Goal: Navigation & Orientation: Find specific page/section

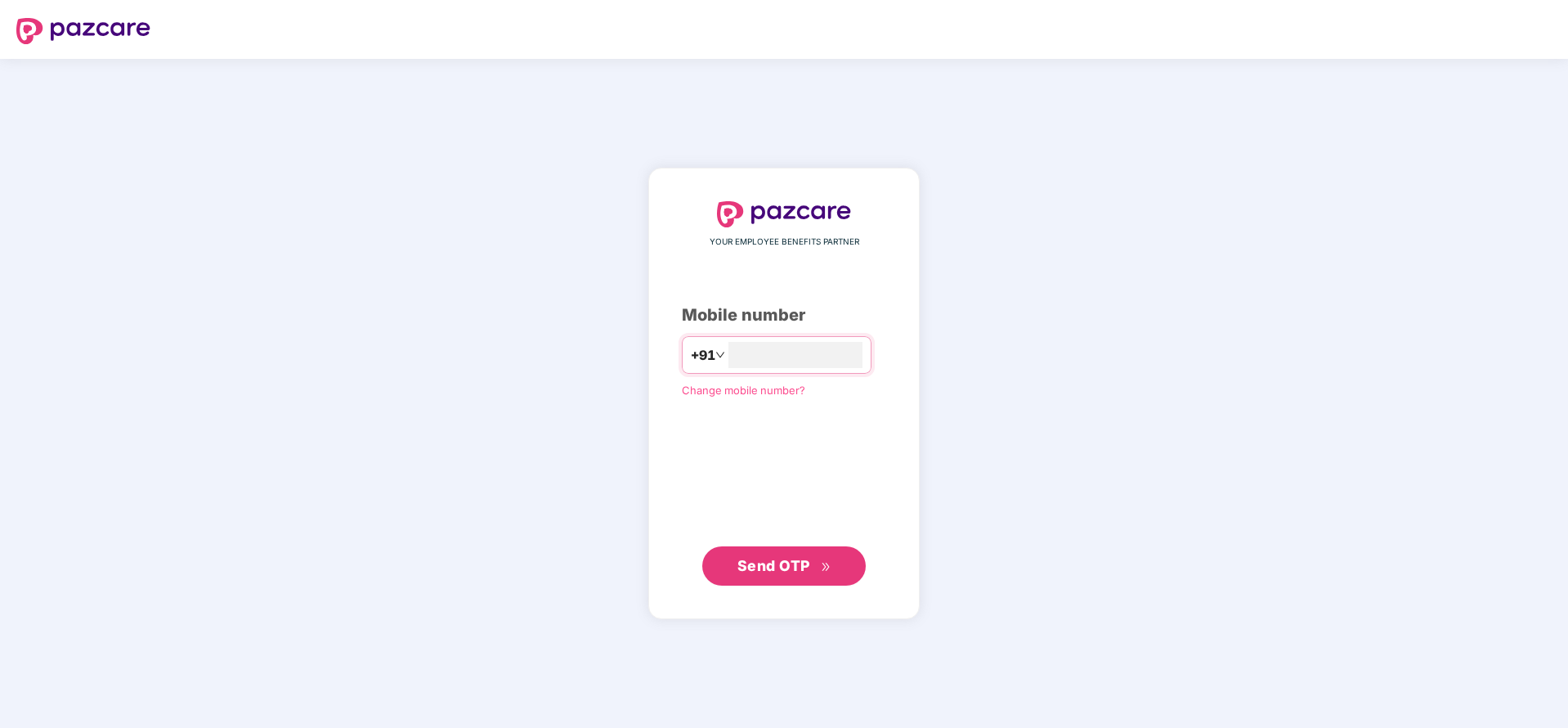
type input "**********"
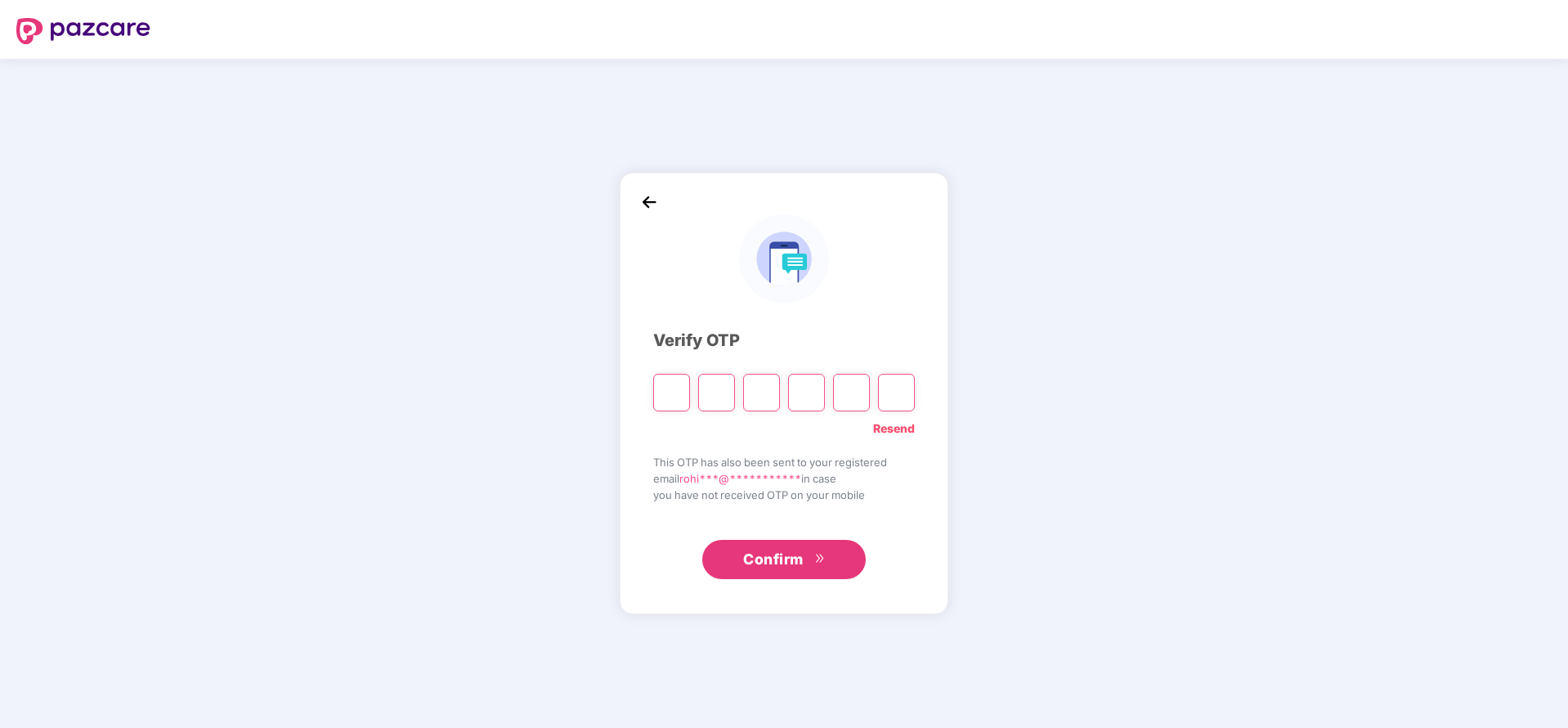
paste input "*"
type input "*"
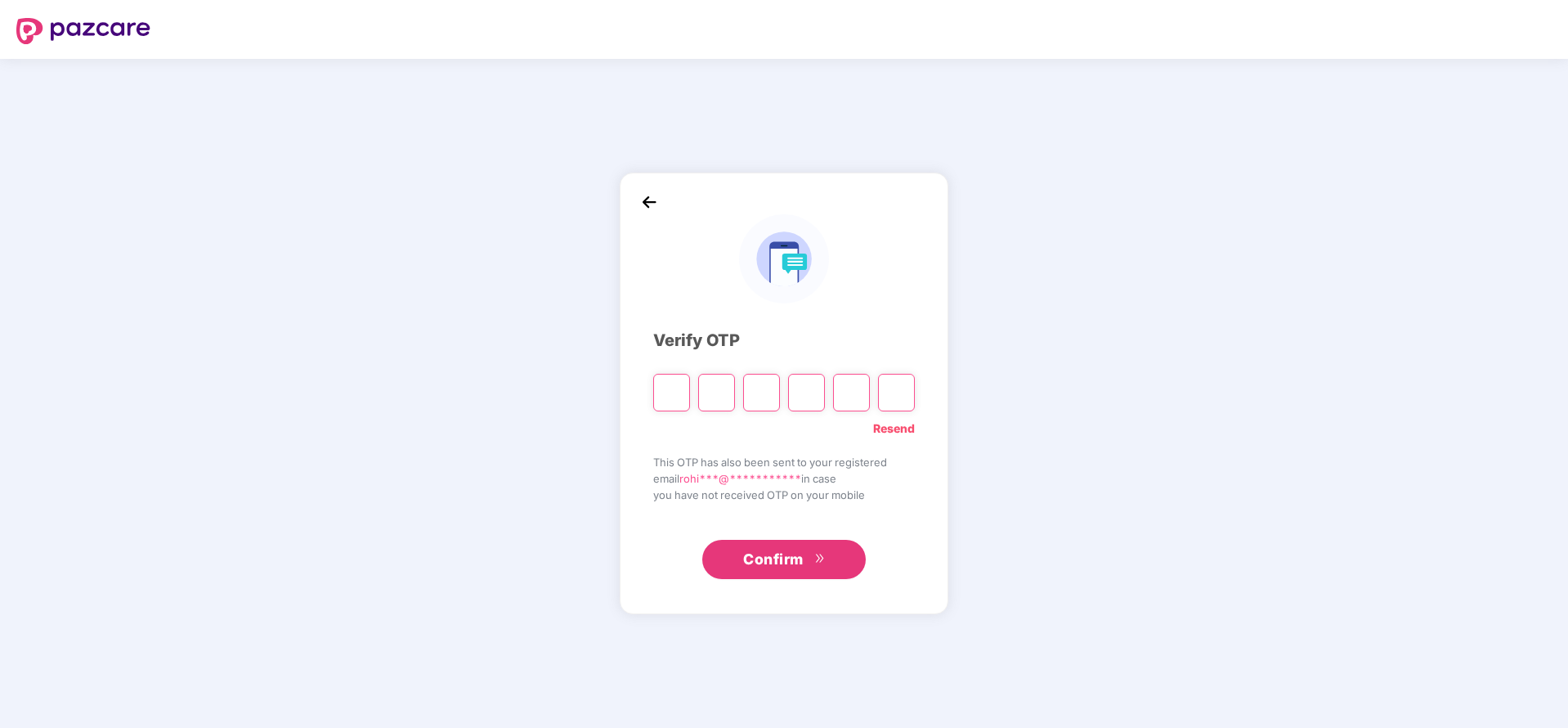
type input "*"
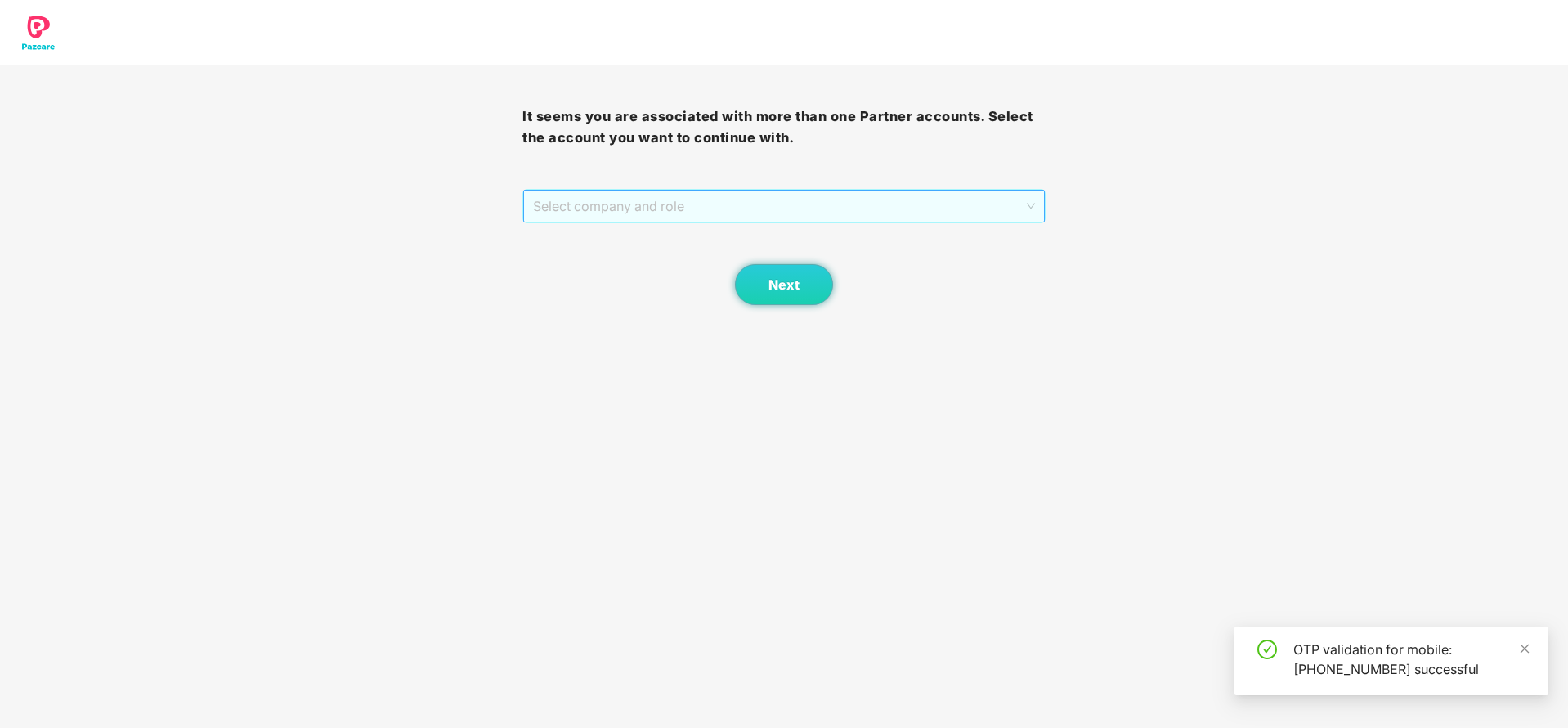
click at [878, 206] on span "Select company and role" at bounding box center [784, 206] width 501 height 31
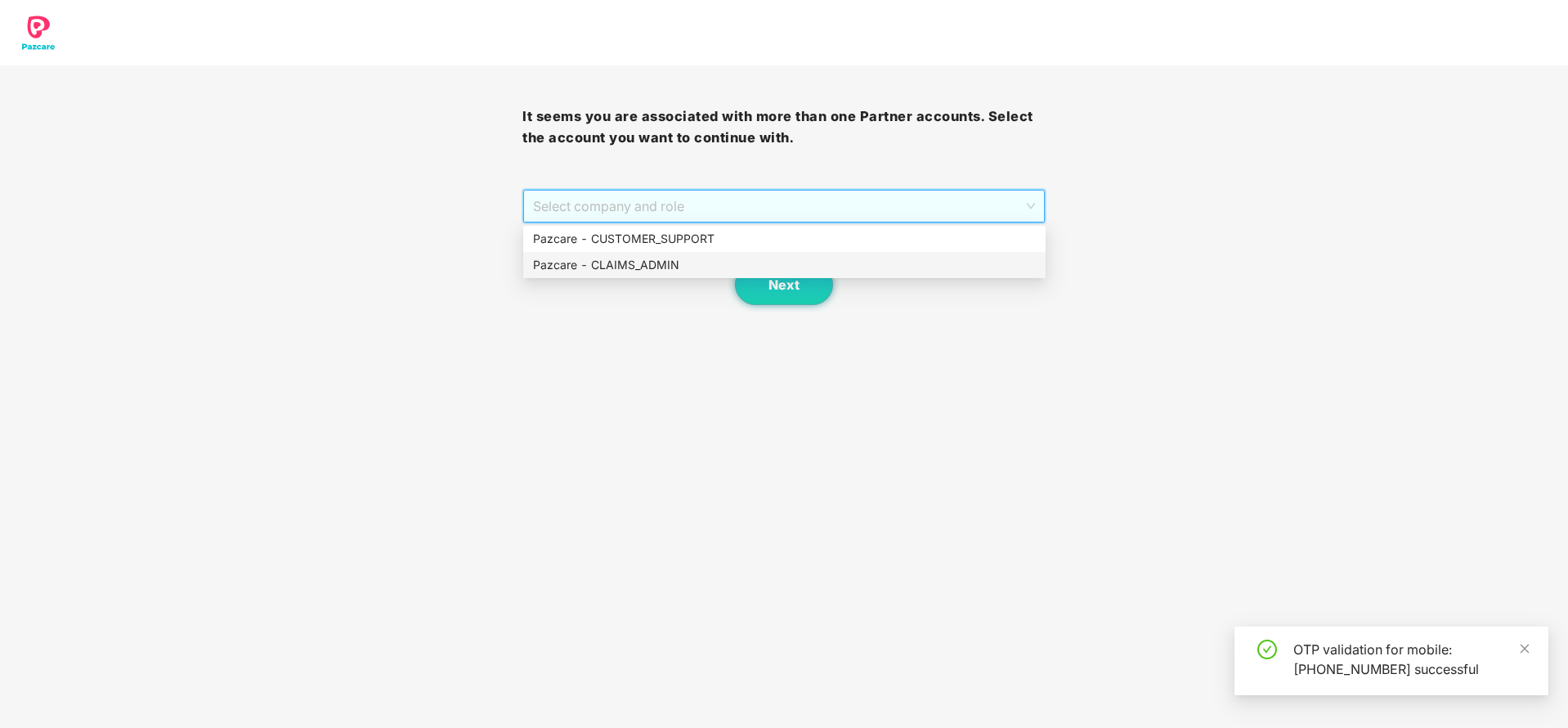
click at [618, 259] on div "Pazcare - CLAIMS_ADMIN" at bounding box center [784, 265] width 502 height 18
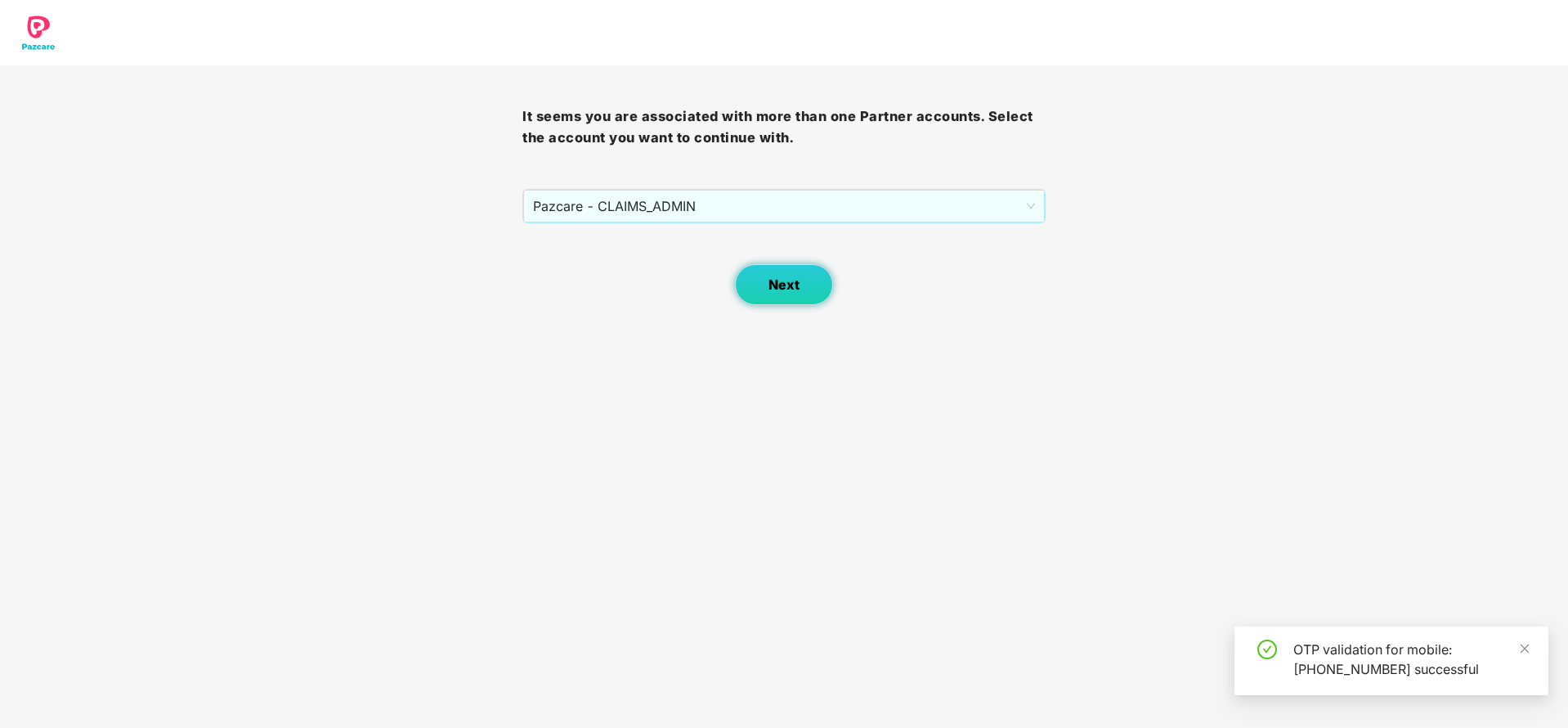
click at [791, 288] on span "Next" at bounding box center [784, 285] width 31 height 16
